Goal: Obtain resource: Obtain resource

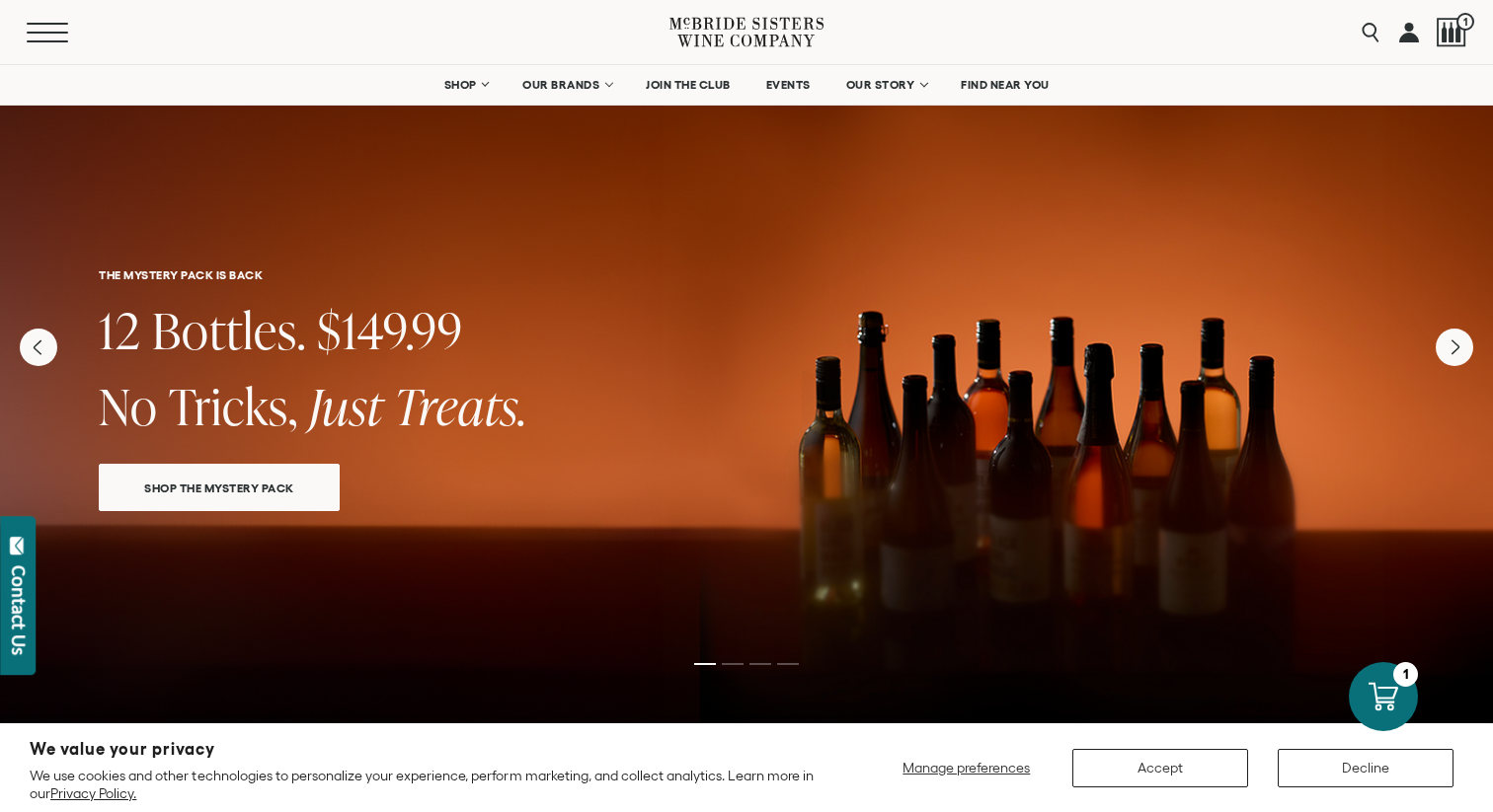
click at [39, 32] on span "Mobile Menu Trigger" at bounding box center [47, 33] width 42 height 2
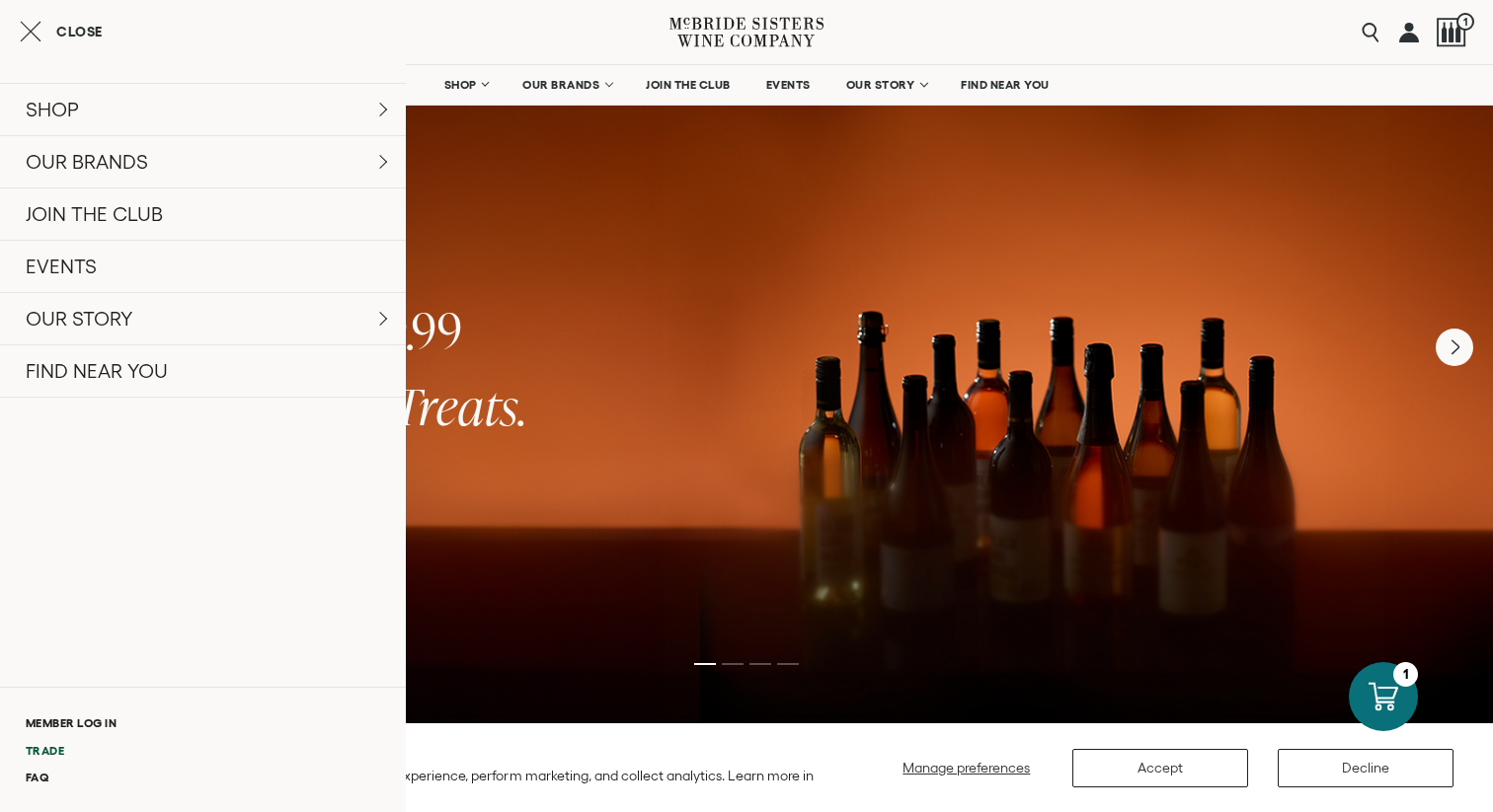
click at [52, 745] on link "Trade" at bounding box center [203, 751] width 406 height 27
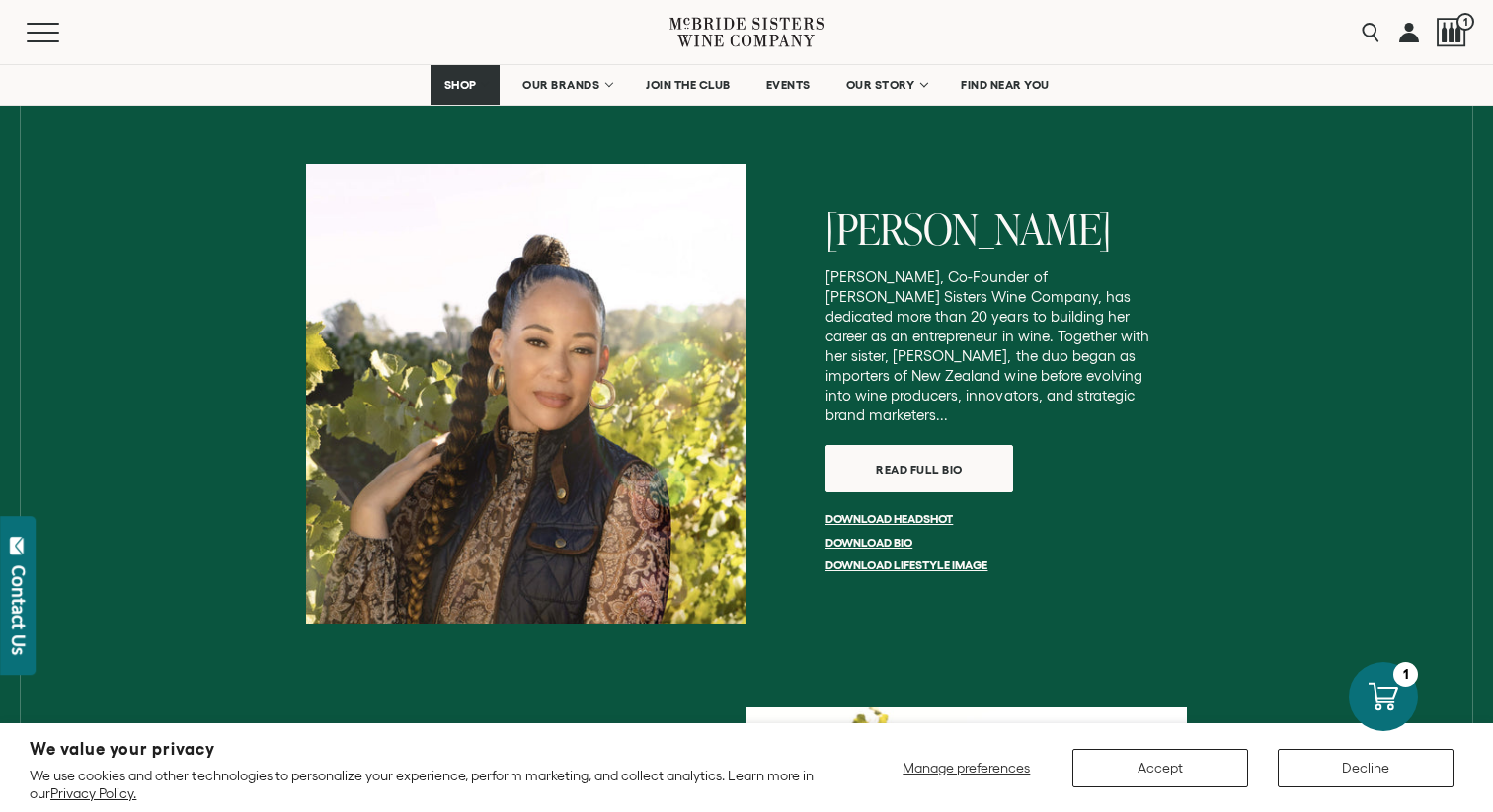
scroll to position [3041, 0]
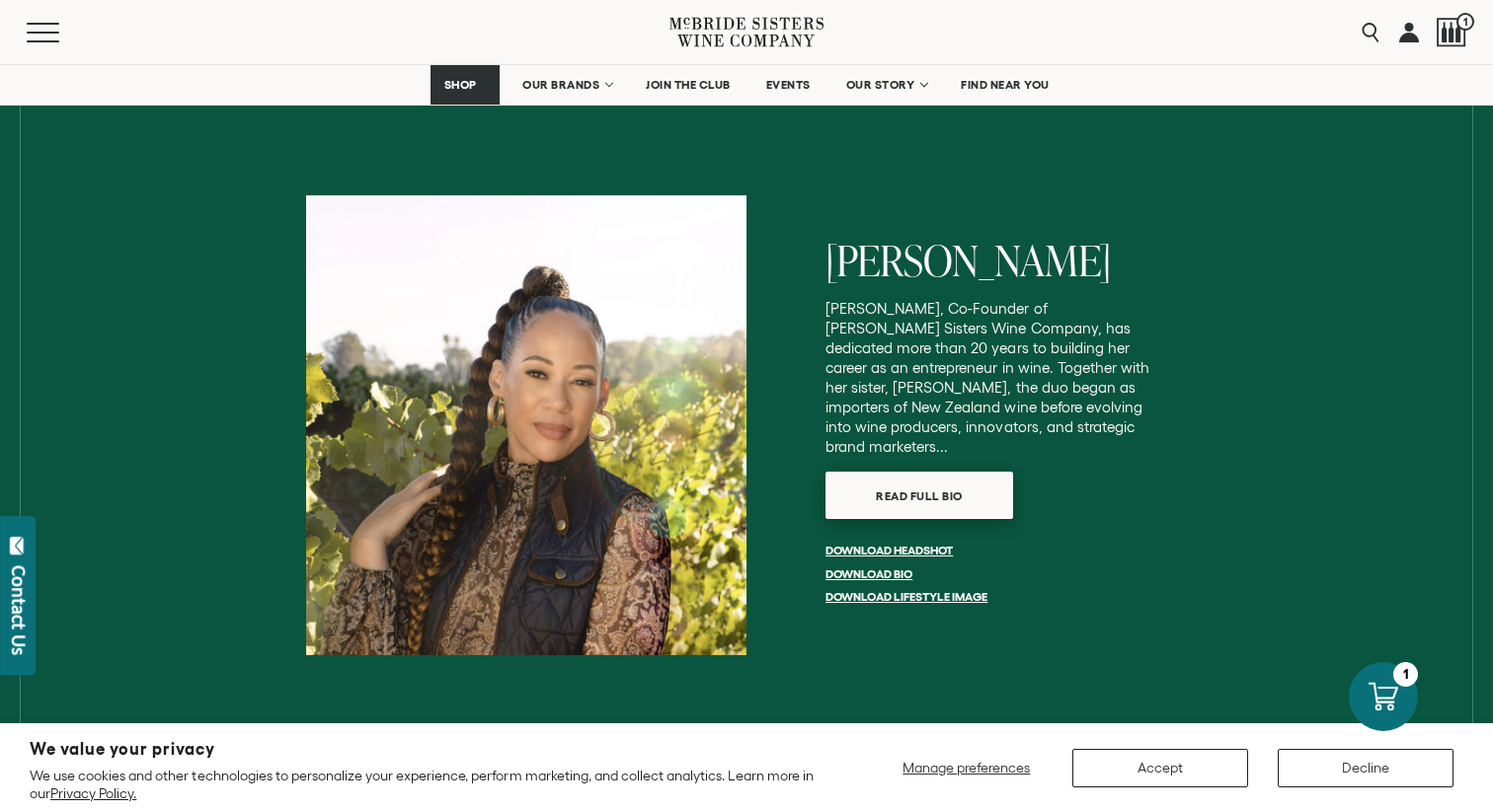
click at [860, 477] on span "Read full bio" at bounding box center [919, 496] width 156 height 39
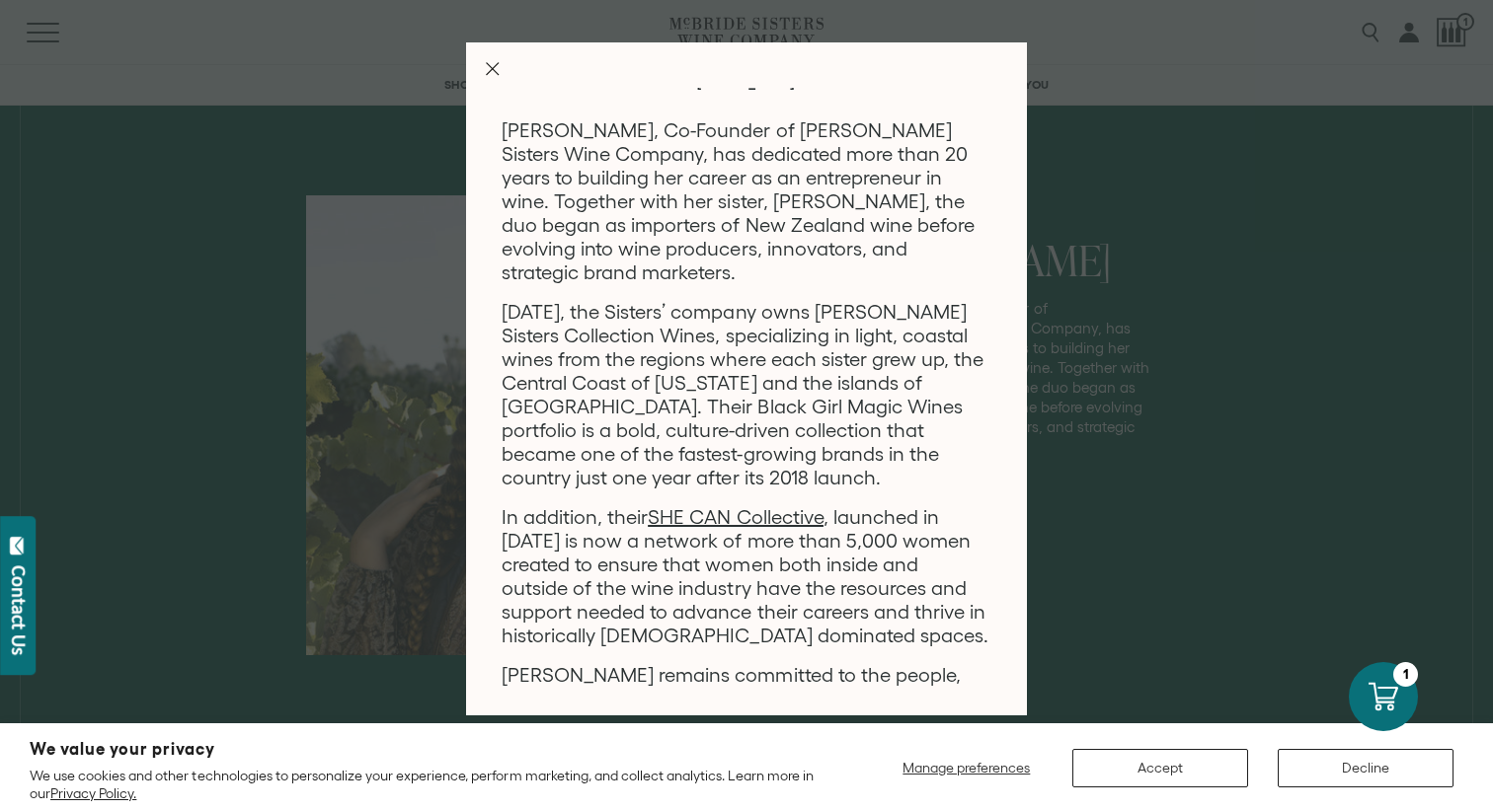
scroll to position [0, 0]
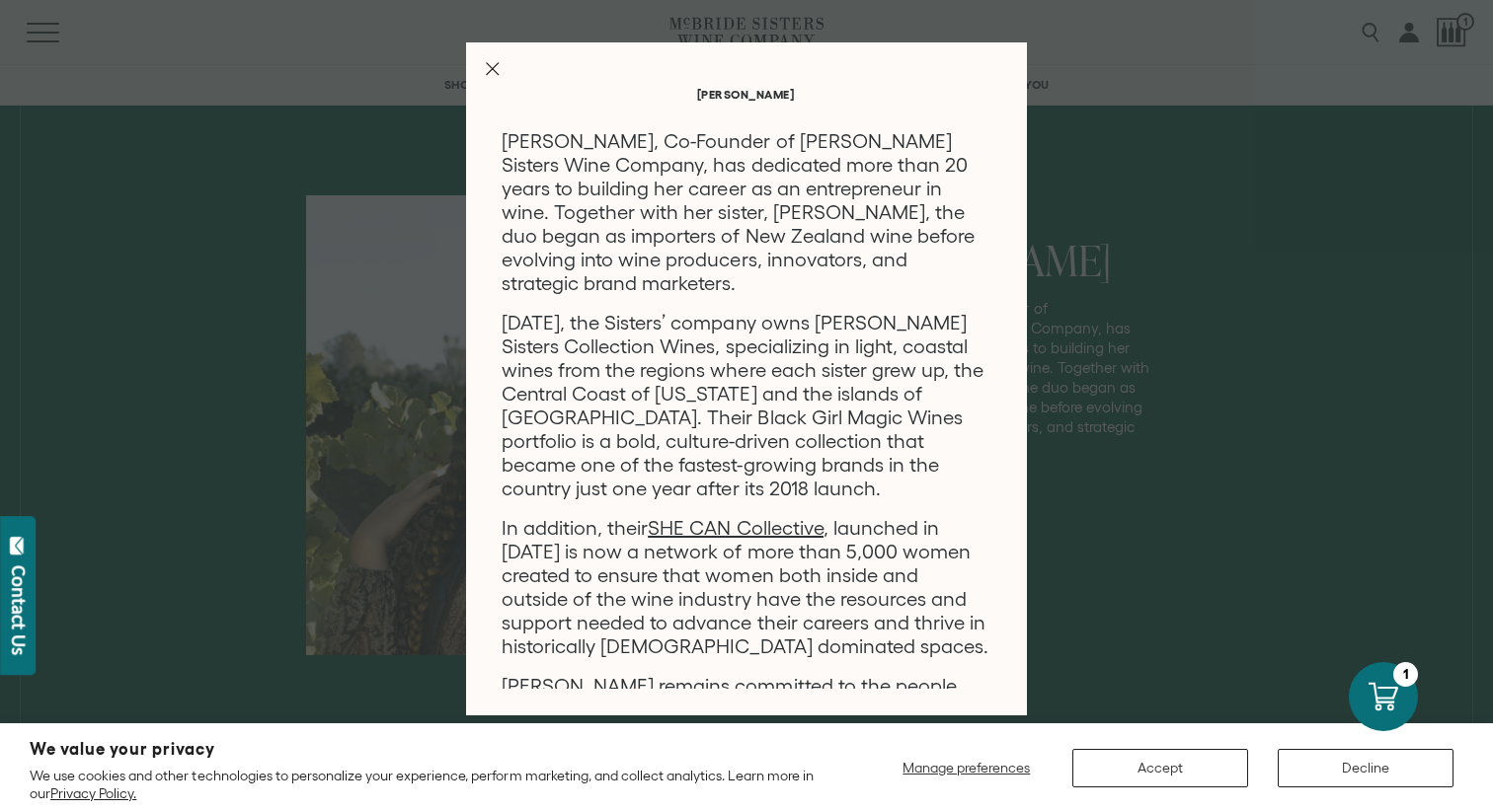
click at [492, 60] on div "Robin McBride Robin McBride, Co-Founder of McBride Sisters Wine Company, has de…" at bounding box center [746, 379] width 561 height 674
click at [490, 67] on icon "Close Modal" at bounding box center [493, 69] width 14 height 14
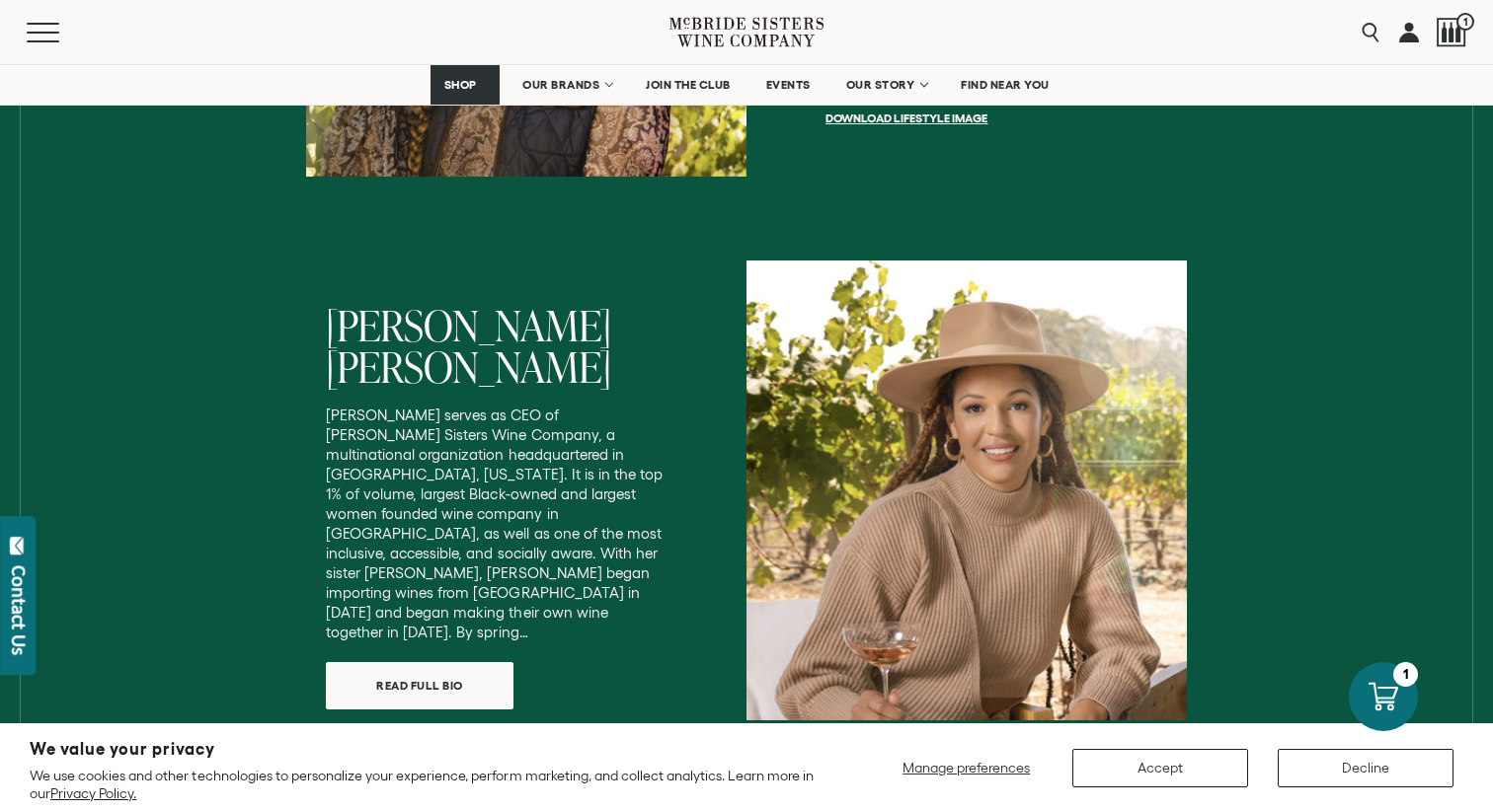
scroll to position [3635, 0]
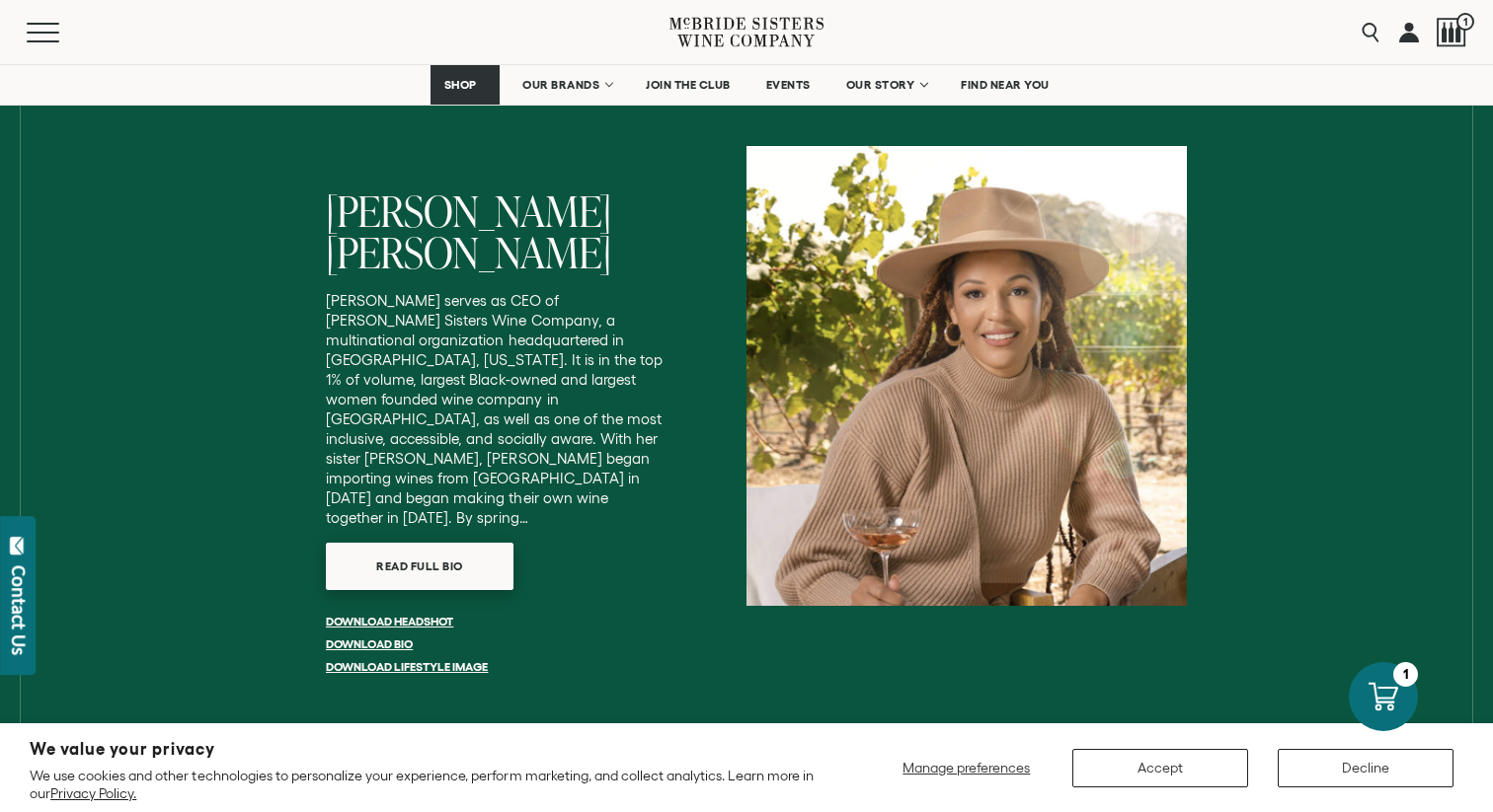
click at [466, 547] on span "Read full bio" at bounding box center [420, 566] width 156 height 39
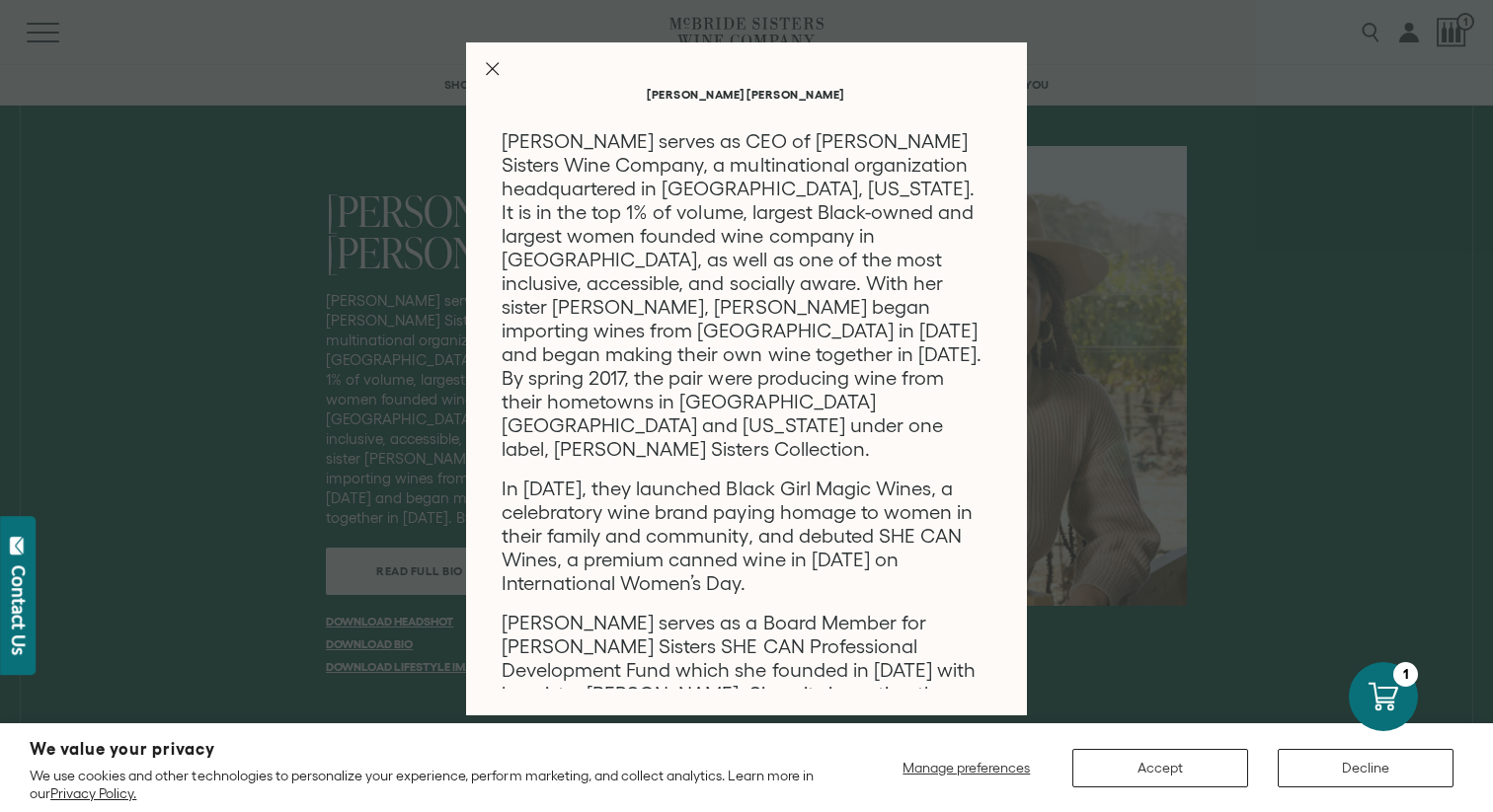
scroll to position [0, 0]
click at [488, 63] on line "Close Modal" at bounding box center [493, 69] width 12 height 12
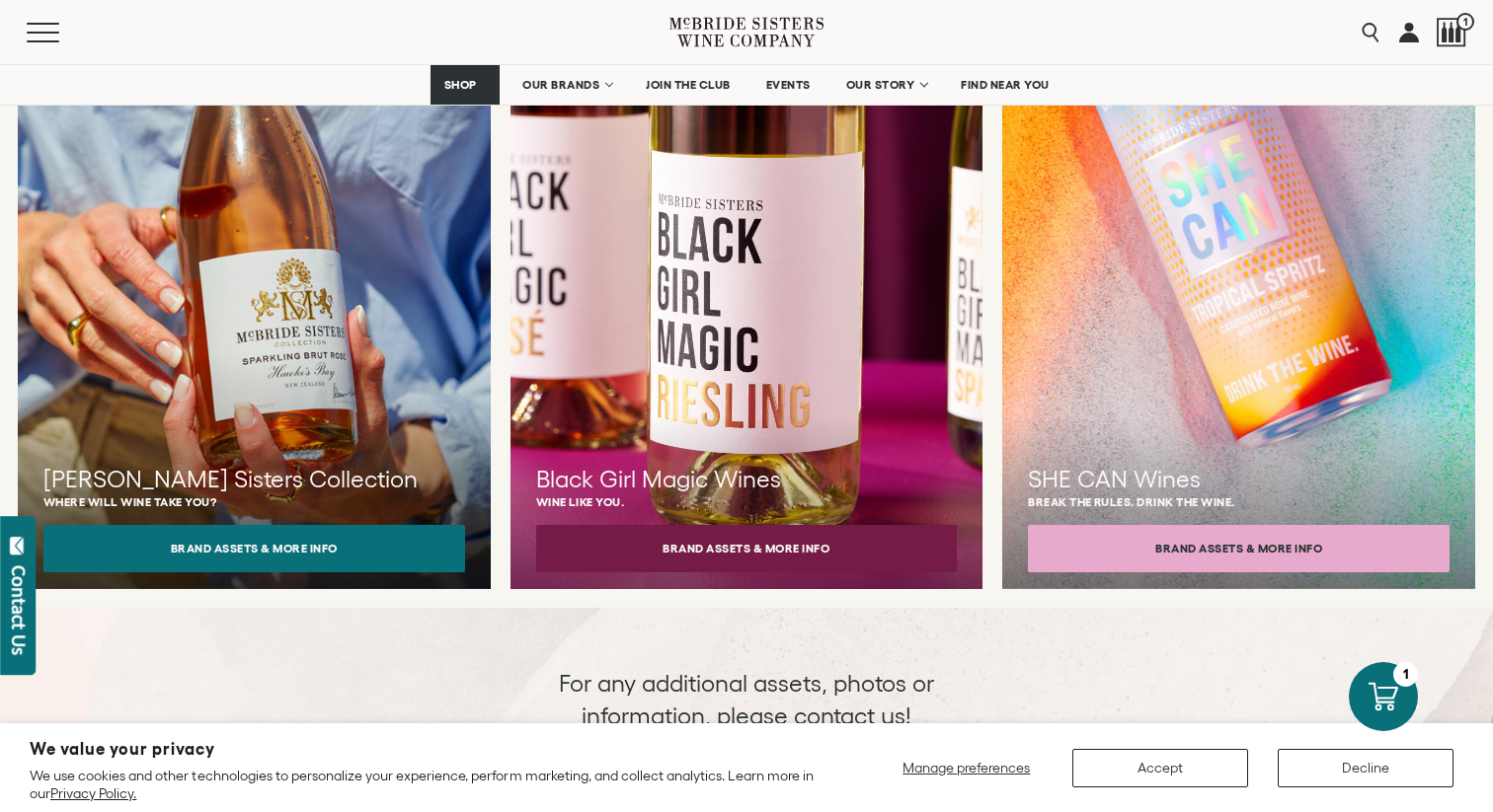
scroll to position [1910, 0]
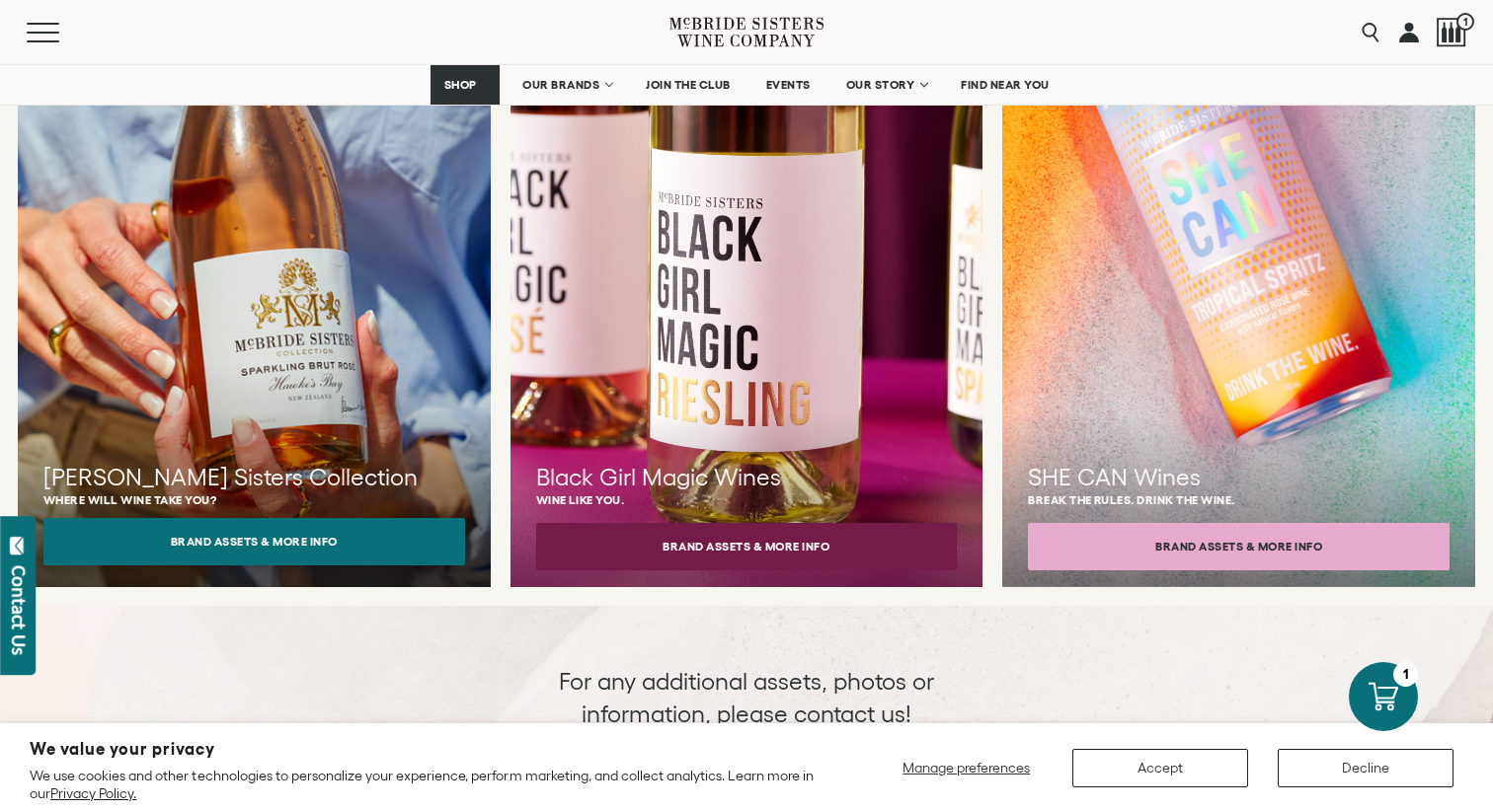
click at [339, 521] on button "Brand Assets & More Info" at bounding box center [254, 542] width 421 height 47
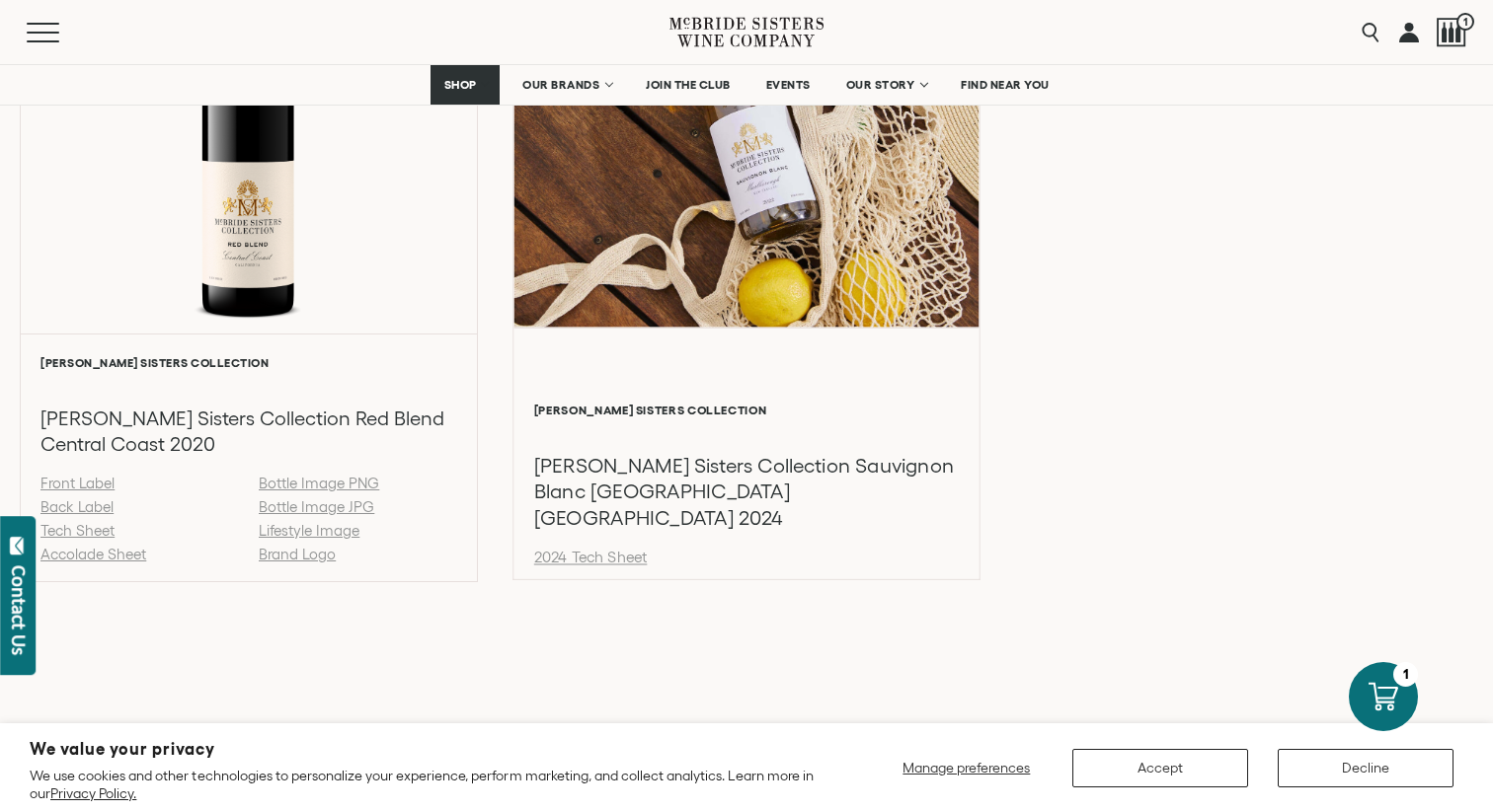
scroll to position [2921, 0]
